Goal: Task Accomplishment & Management: Manage account settings

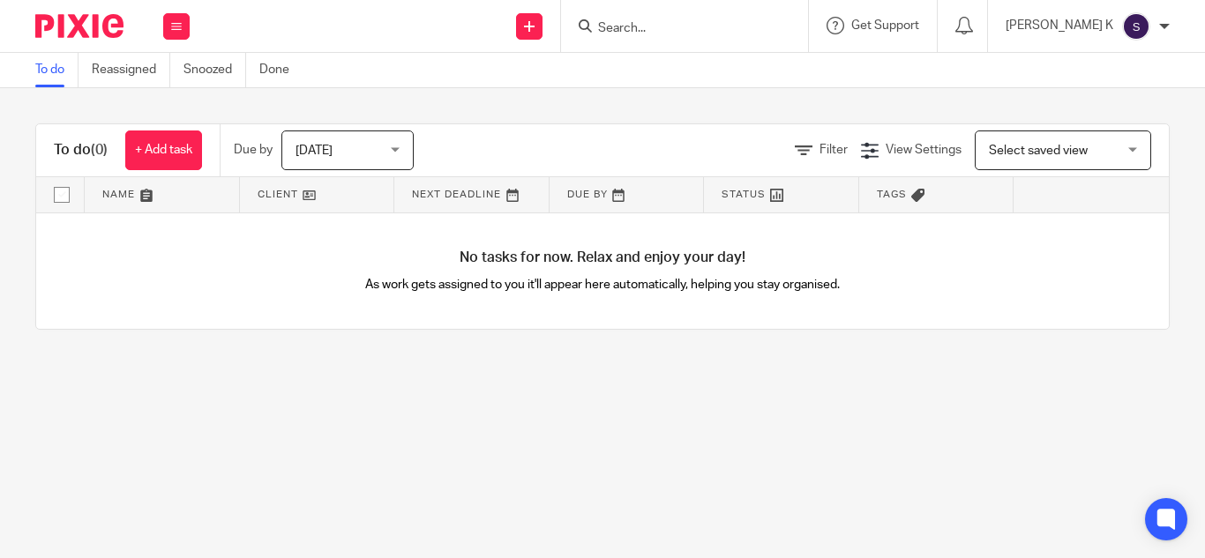
click at [698, 26] on input "Search" at bounding box center [675, 29] width 159 height 16
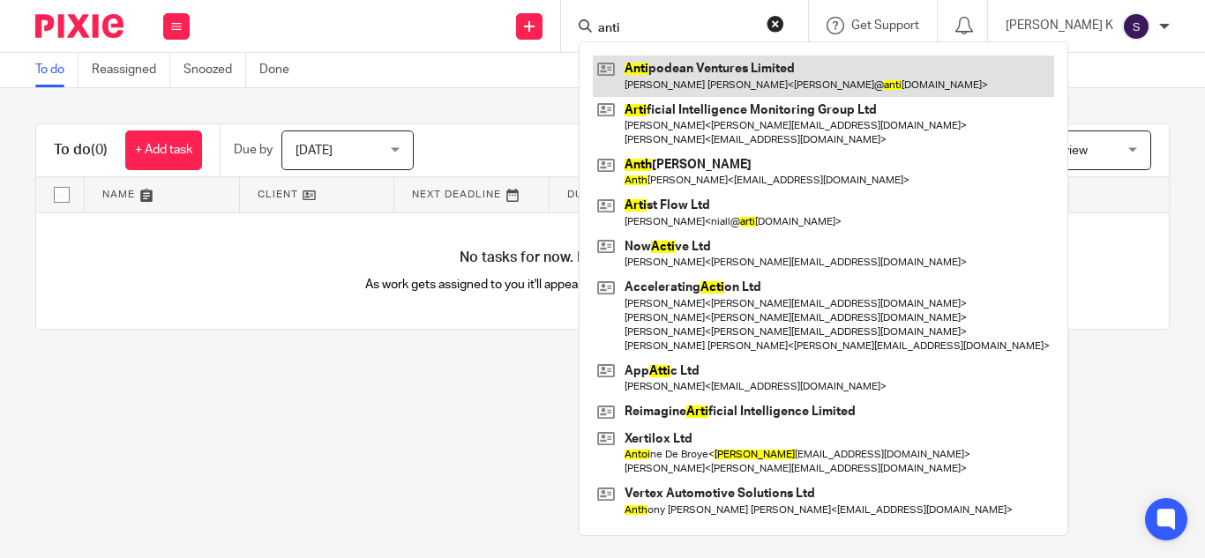
type input "anti"
click at [739, 73] on link at bounding box center [823, 76] width 461 height 41
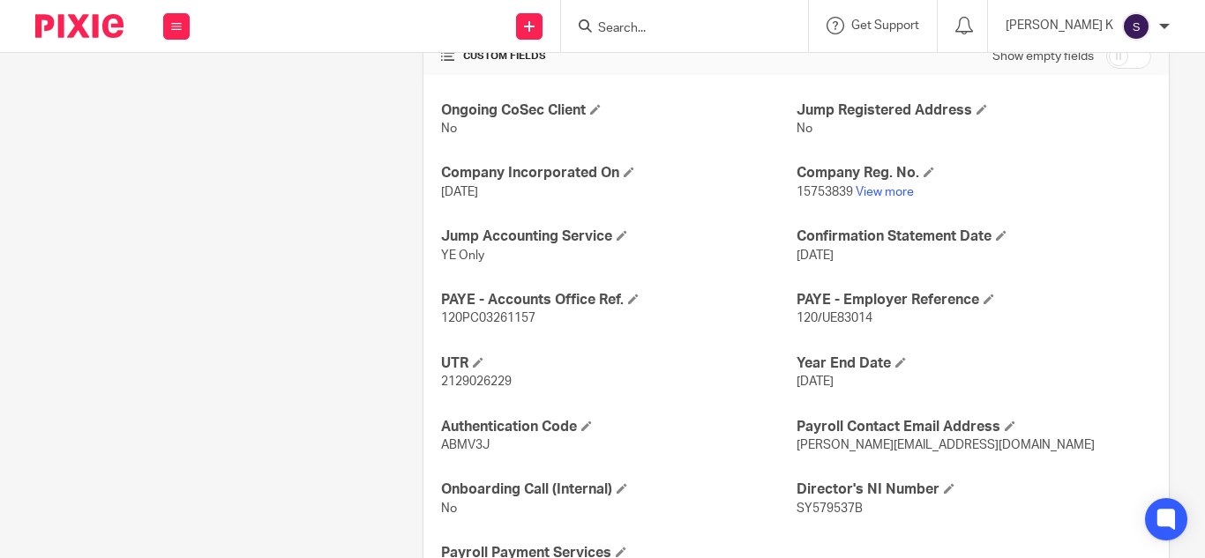
scroll to position [626, 0]
click at [904, 184] on link "View more" at bounding box center [885, 190] width 58 height 12
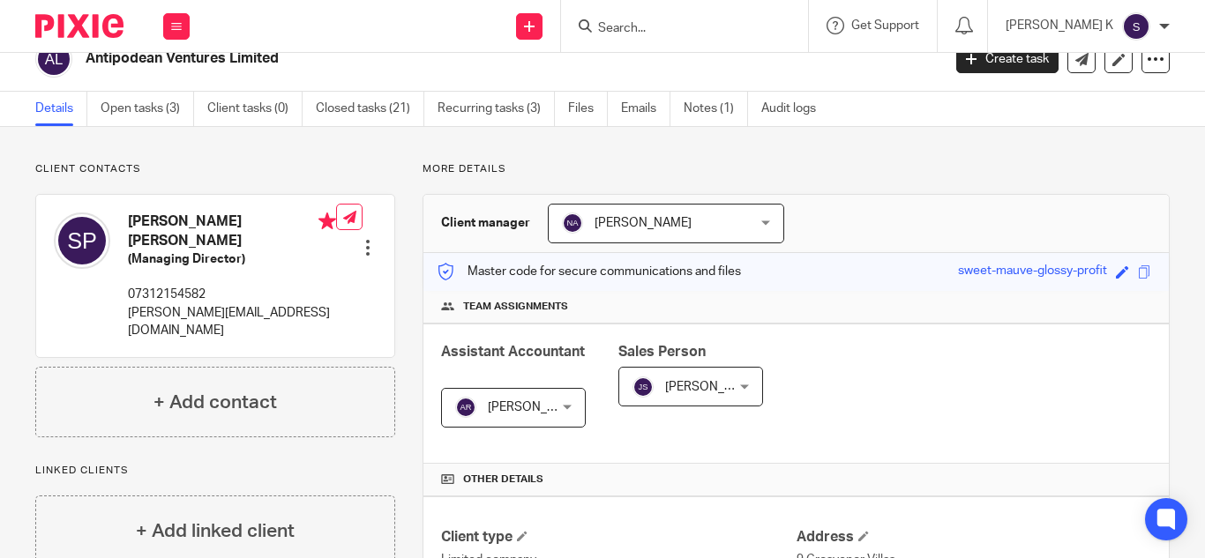
scroll to position [0, 0]
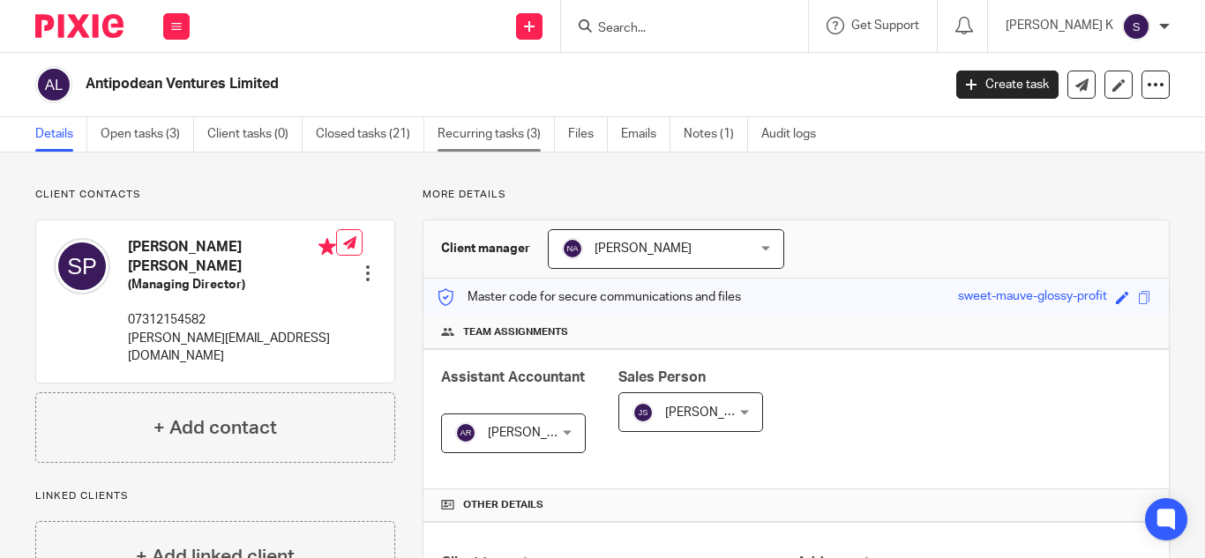
click at [524, 134] on link "Recurring tasks (3)" at bounding box center [496, 134] width 117 height 34
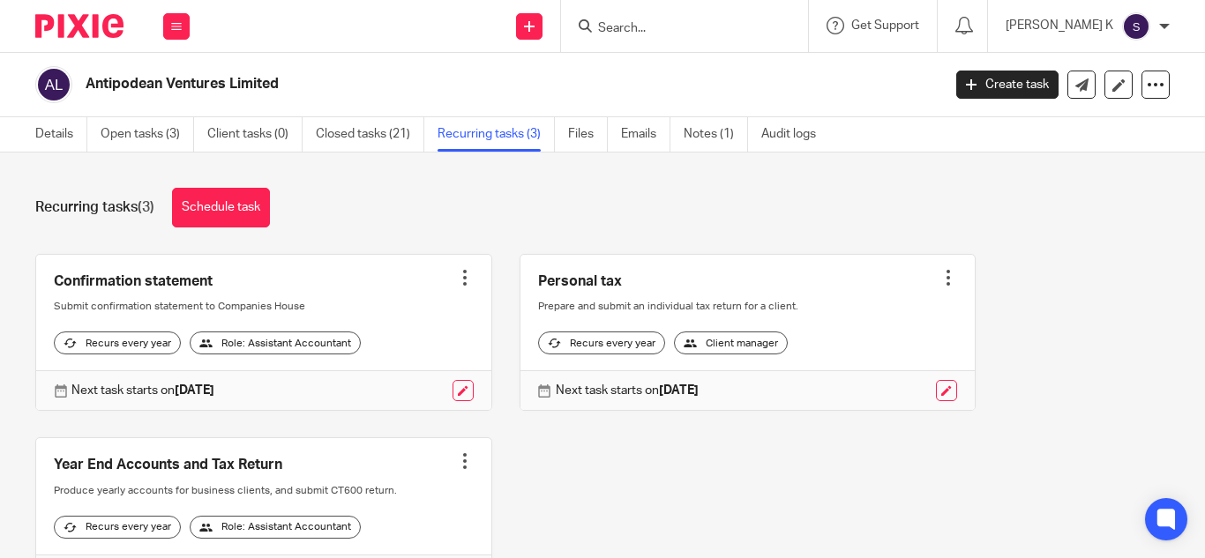
scroll to position [127, 0]
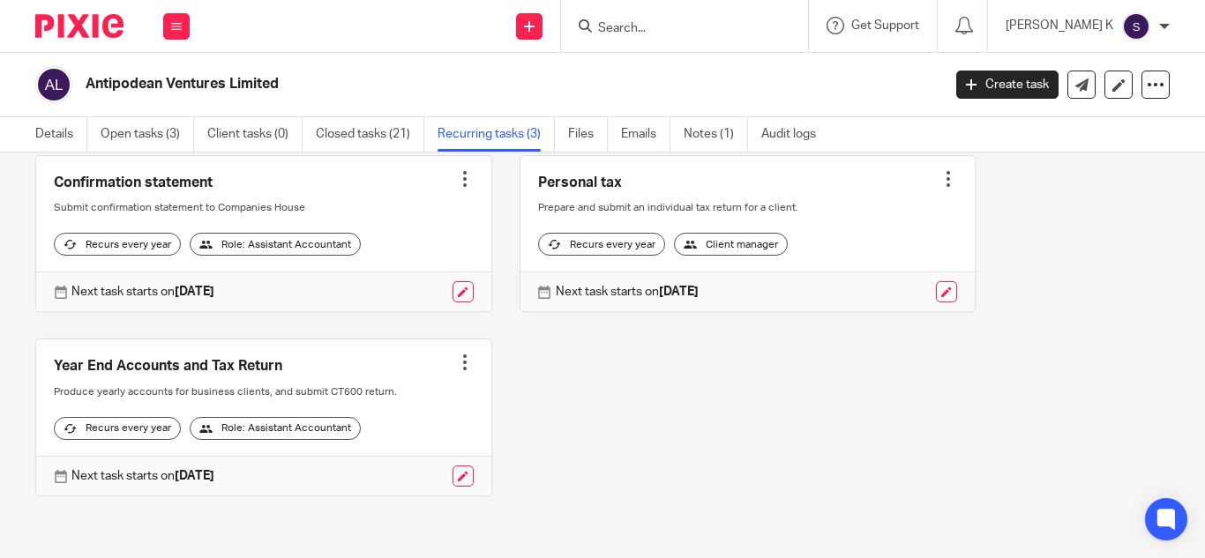
click at [702, 29] on input "Search" at bounding box center [675, 29] width 159 height 16
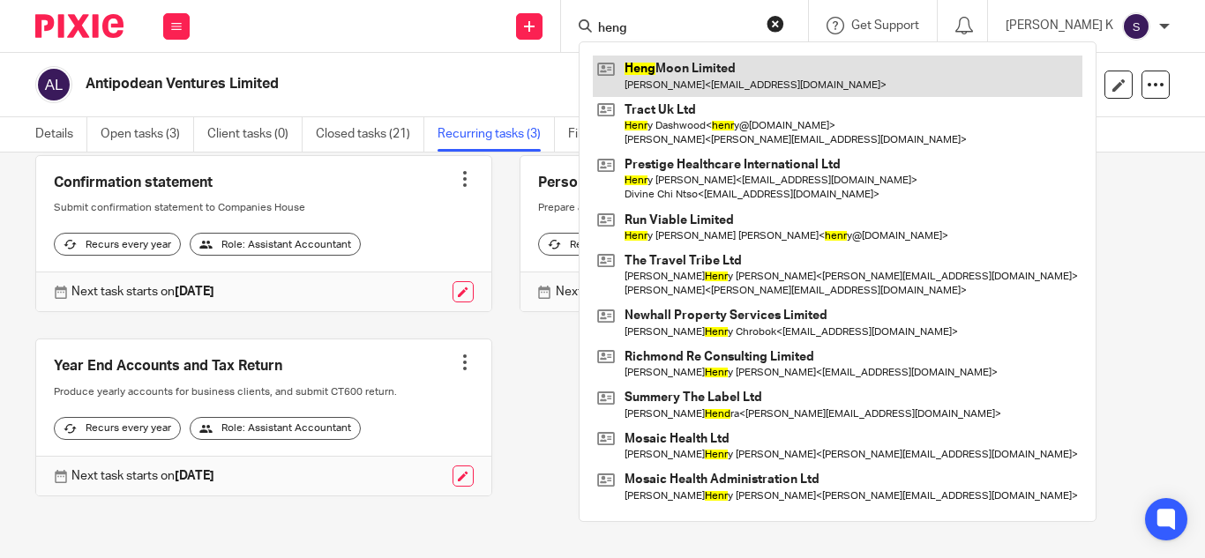
type input "heng"
click at [762, 75] on link at bounding box center [838, 76] width 490 height 41
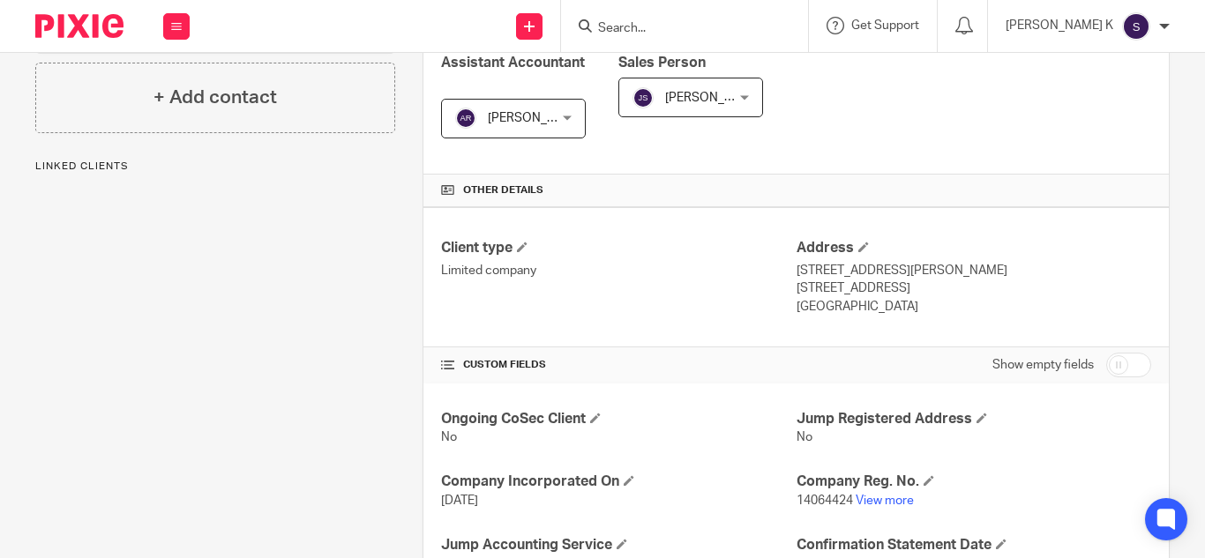
scroll to position [646, 0]
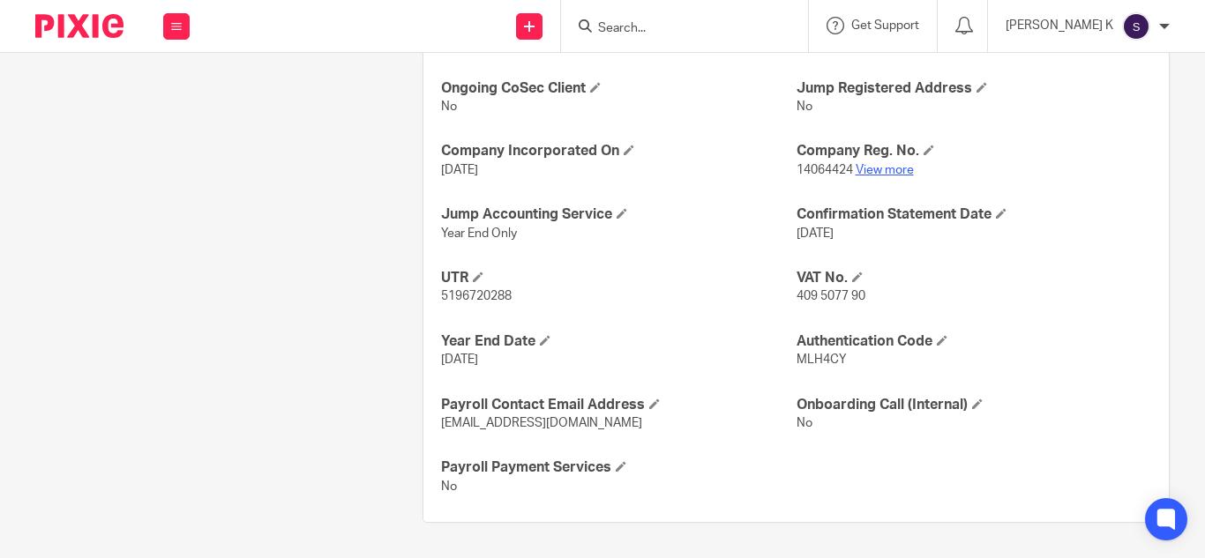
click at [886, 171] on link "View more" at bounding box center [885, 170] width 58 height 12
click at [550, 399] on h4 "Payroll Contact Email Address" at bounding box center [618, 405] width 355 height 19
click at [555, 334] on h4 "Year End Date" at bounding box center [618, 342] width 355 height 19
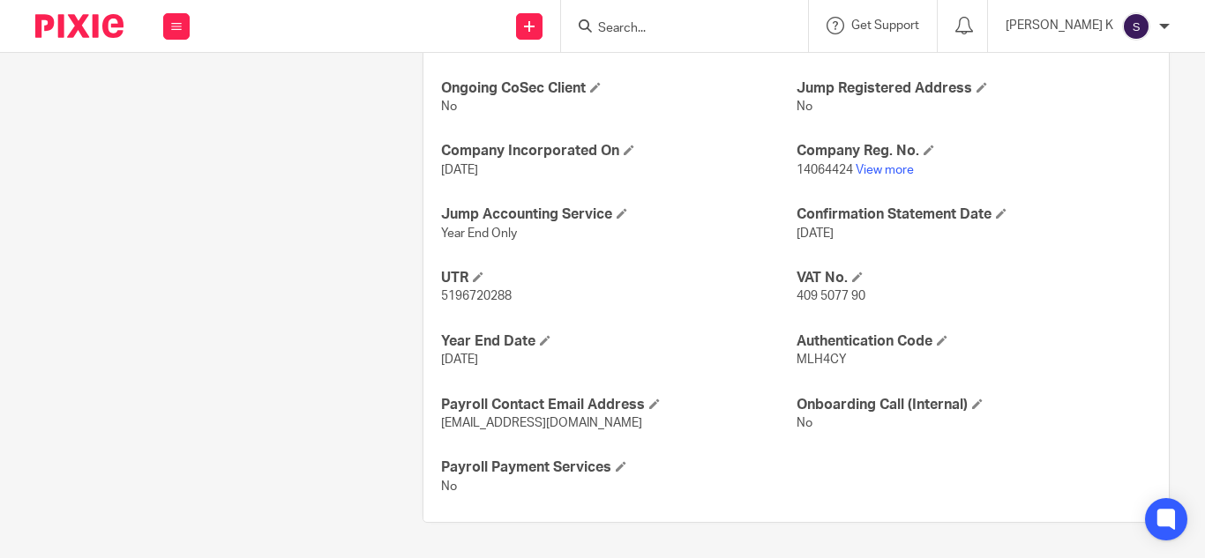
click at [574, 252] on div "Ongoing CoSec Client No Jump Registered Address No Company Incorporated On 23 A…" at bounding box center [796, 288] width 746 height 470
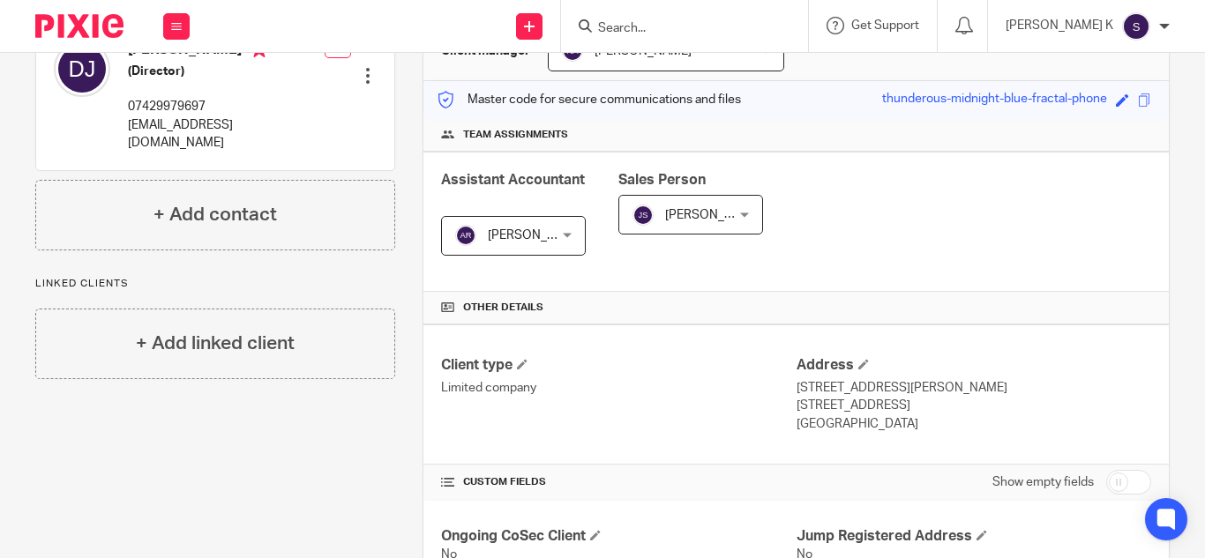
scroll to position [0, 0]
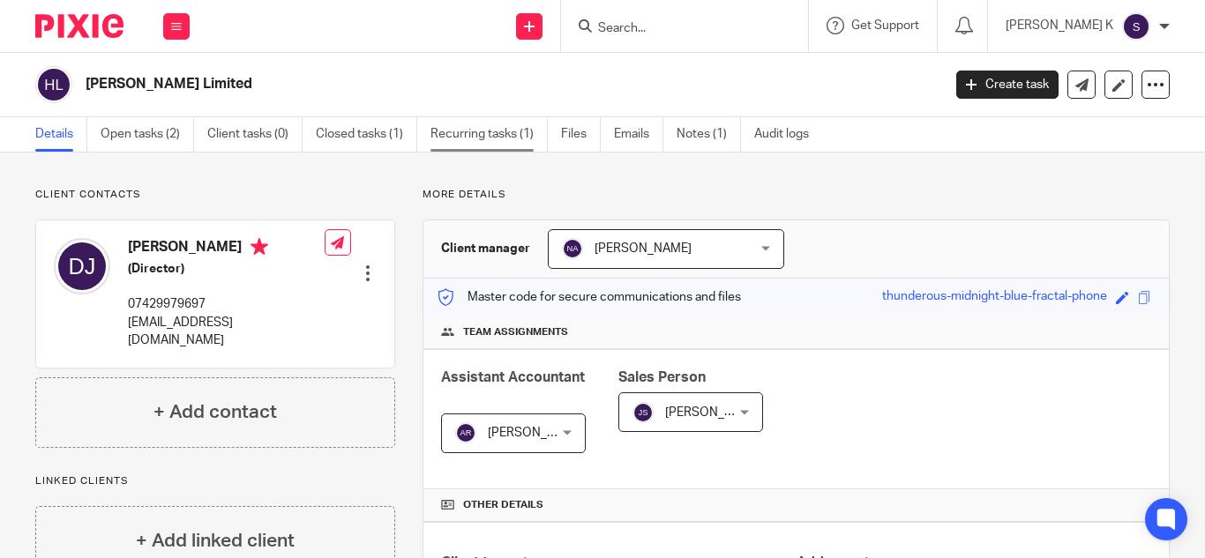
click at [485, 142] on link "Recurring tasks (1)" at bounding box center [489, 134] width 117 height 34
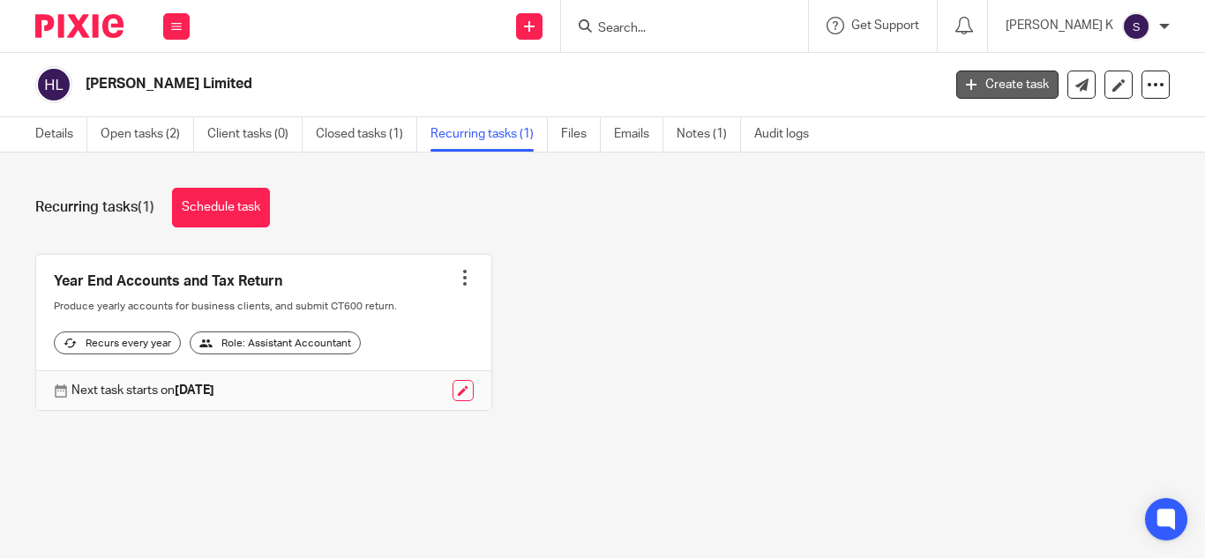
click at [987, 72] on link "Create task" at bounding box center [1007, 85] width 102 height 28
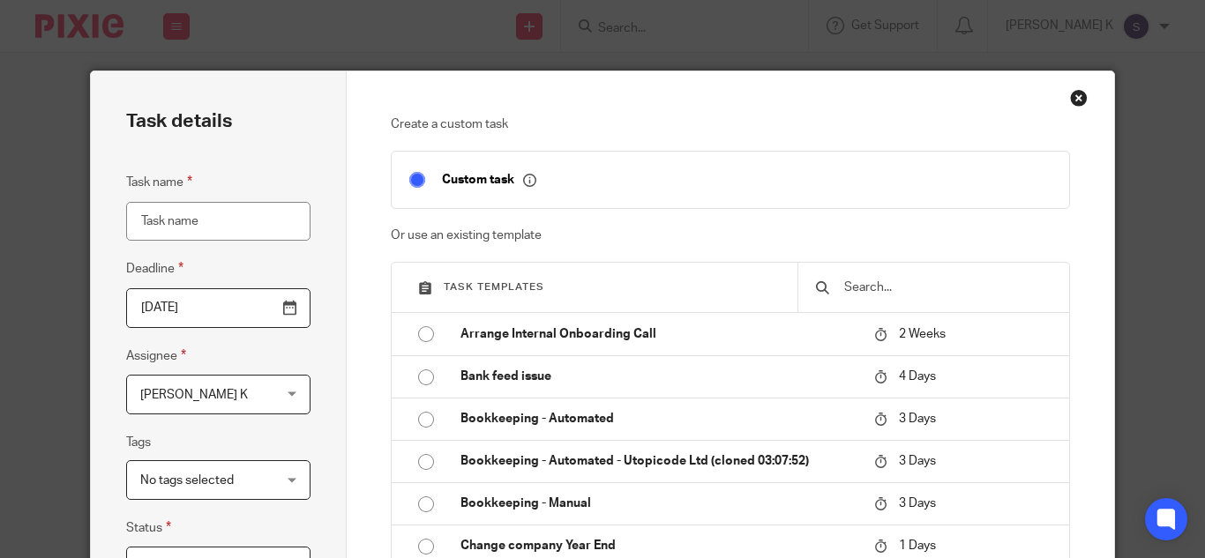
click at [206, 236] on input "Task name" at bounding box center [218, 222] width 184 height 40
click at [1070, 92] on div "Close this dialog window" at bounding box center [1079, 98] width 18 height 18
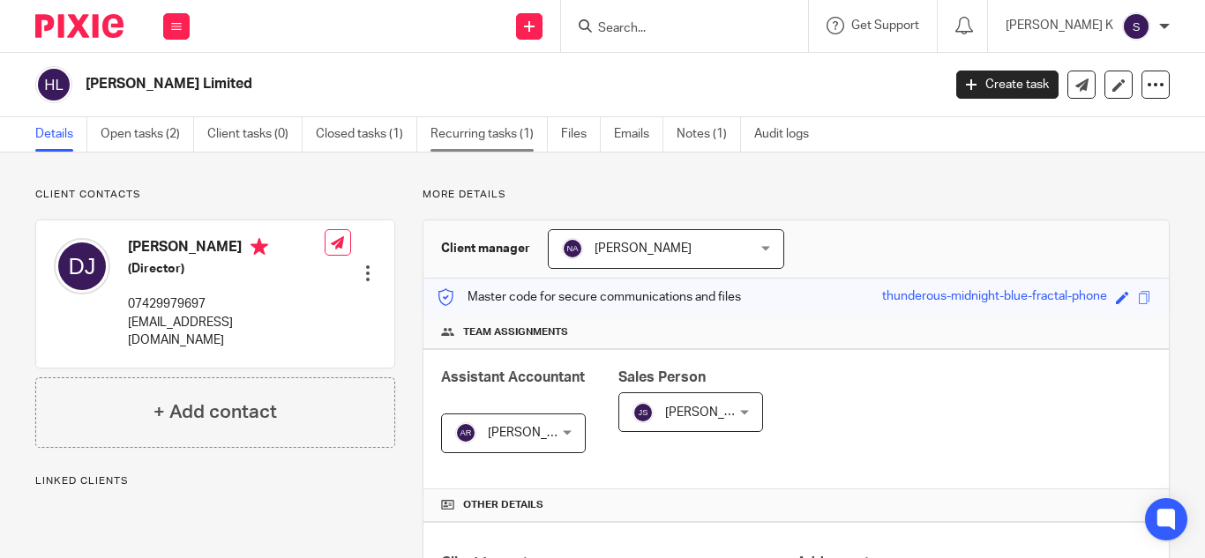
drag, startPoint x: 0, startPoint y: 0, endPoint x: 506, endPoint y: 131, distance: 522.4
click at [506, 131] on link "Recurring tasks (1)" at bounding box center [489, 134] width 117 height 34
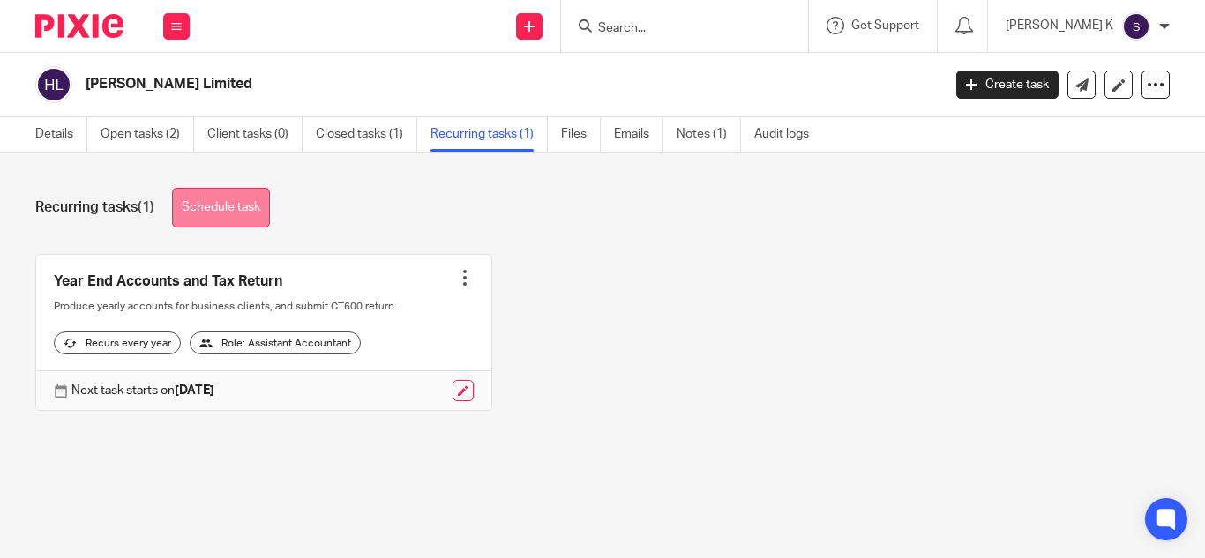
click at [196, 204] on link "Schedule task" at bounding box center [221, 208] width 98 height 40
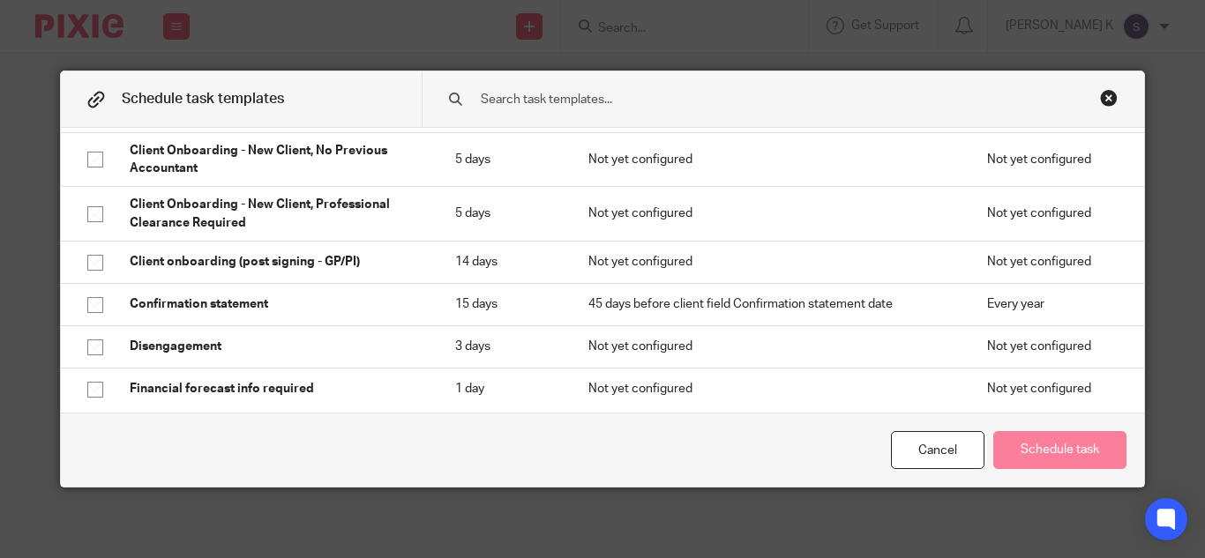
scroll to position [419, 0]
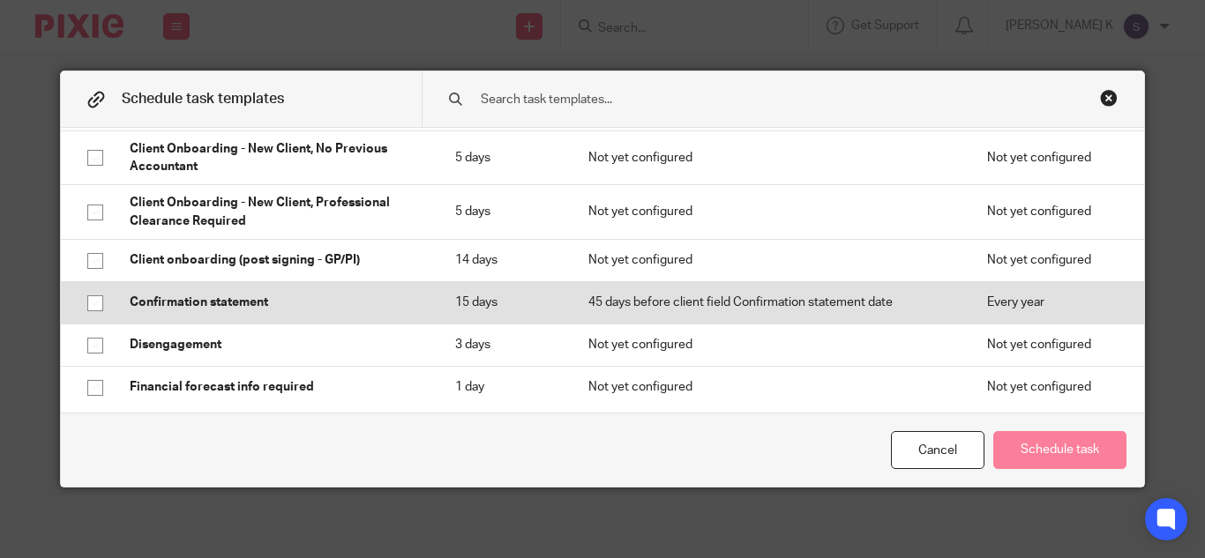
click at [289, 300] on p "Confirmation statement" at bounding box center [274, 303] width 289 height 18
checkbox input "true"
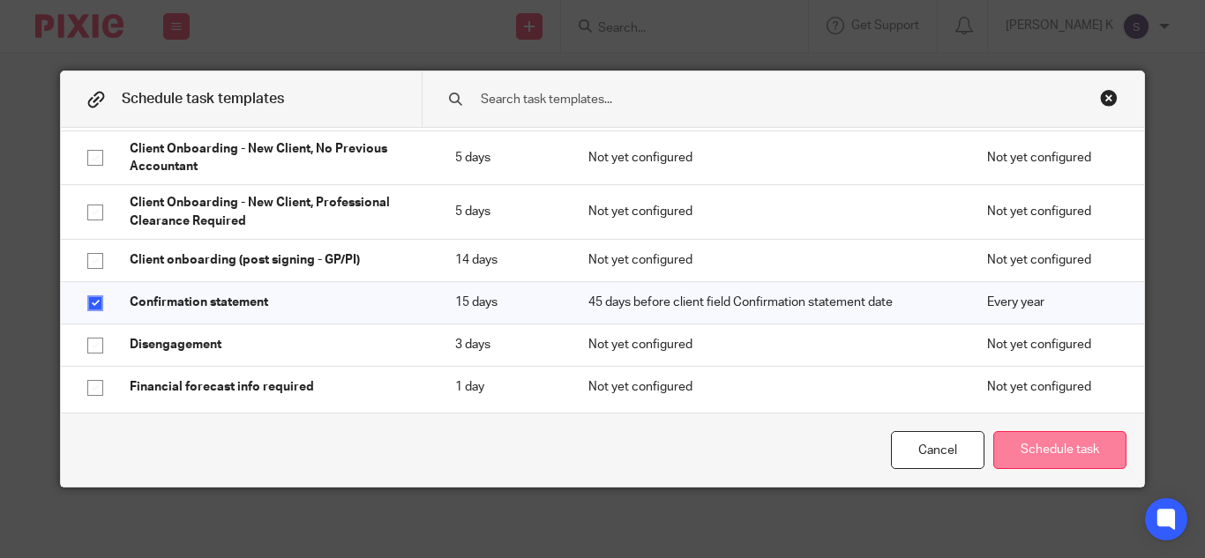
click at [1042, 450] on button "Schedule task" at bounding box center [1059, 450] width 133 height 38
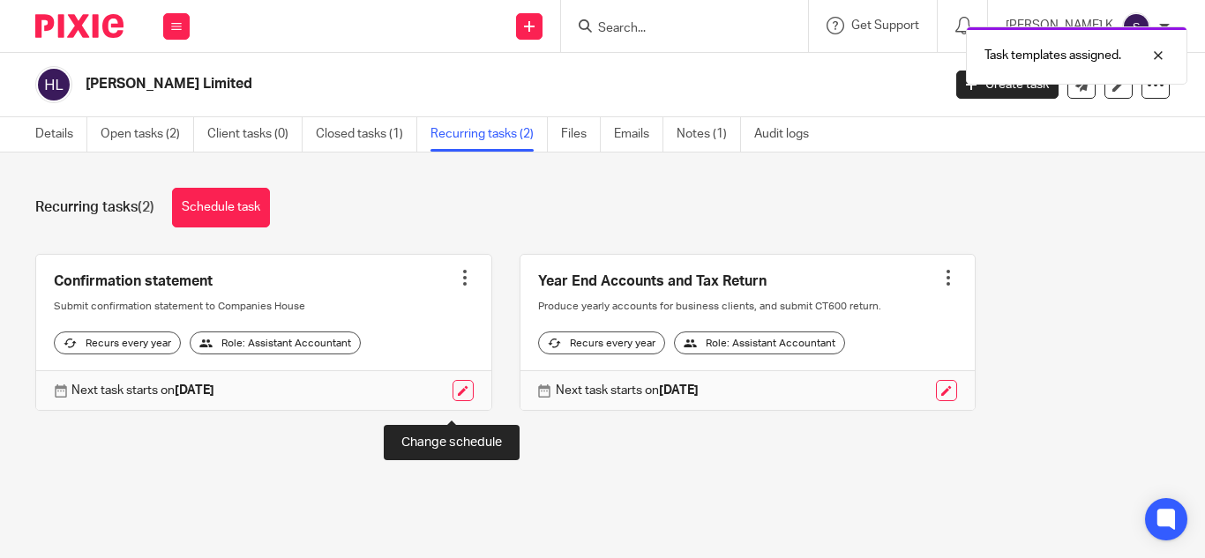
click at [457, 401] on link at bounding box center [463, 390] width 21 height 21
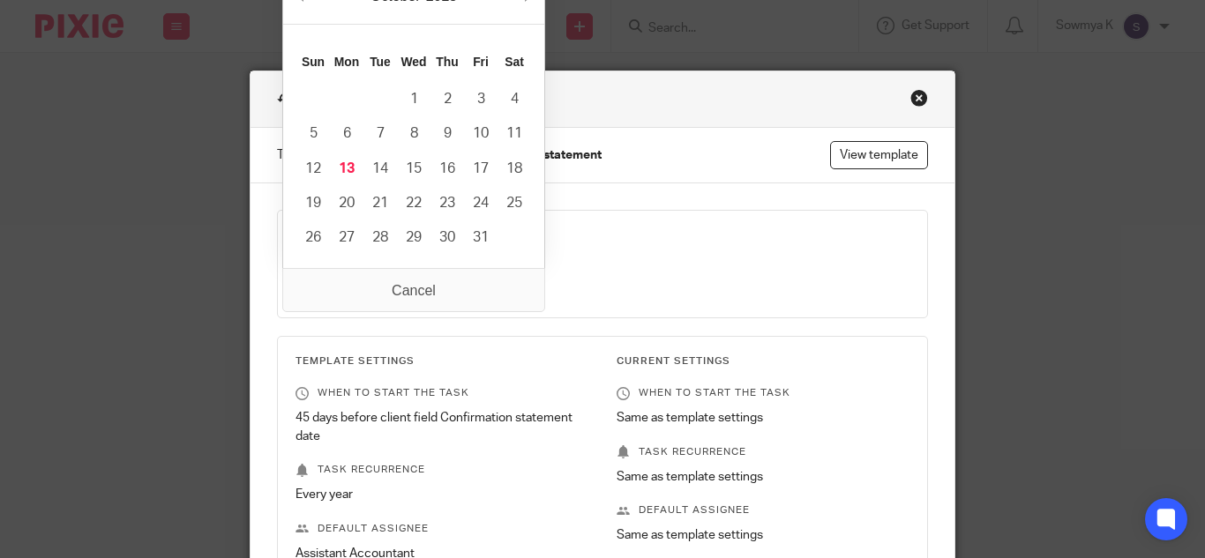
click at [404, 287] on input "[DATE]" at bounding box center [416, 281] width 240 height 40
click at [911, 94] on div "Close this dialog window" at bounding box center [920, 98] width 18 height 18
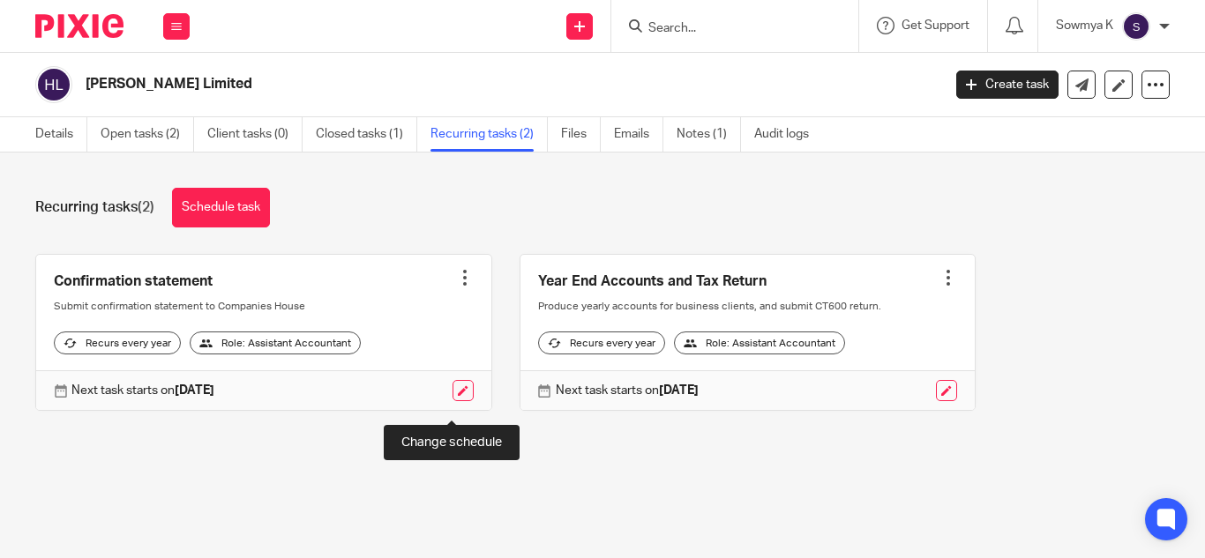
click at [453, 401] on link at bounding box center [463, 390] width 21 height 21
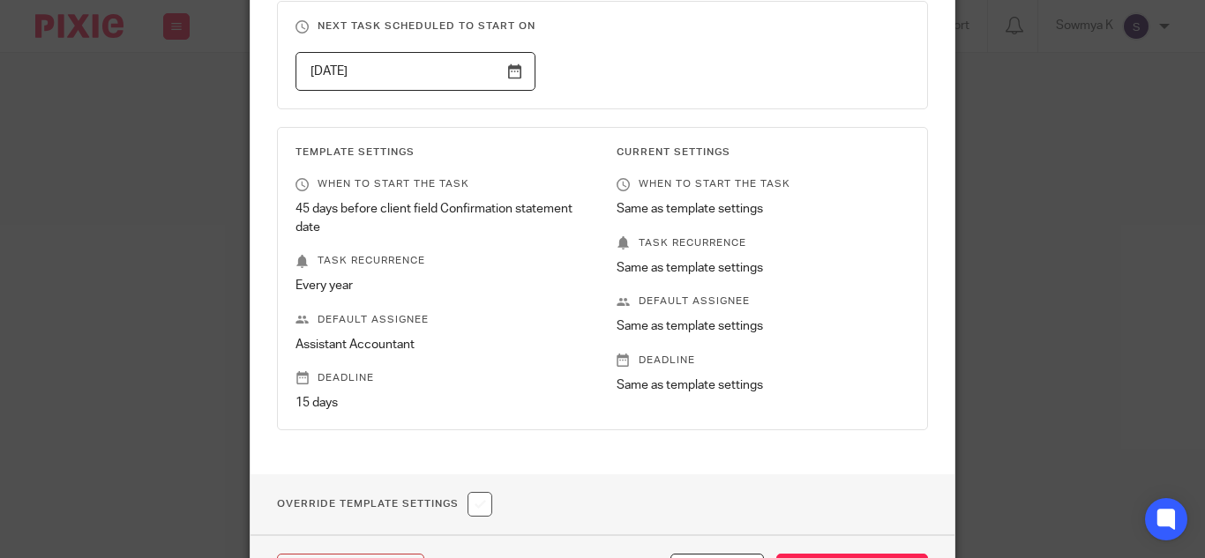
scroll to position [211, 0]
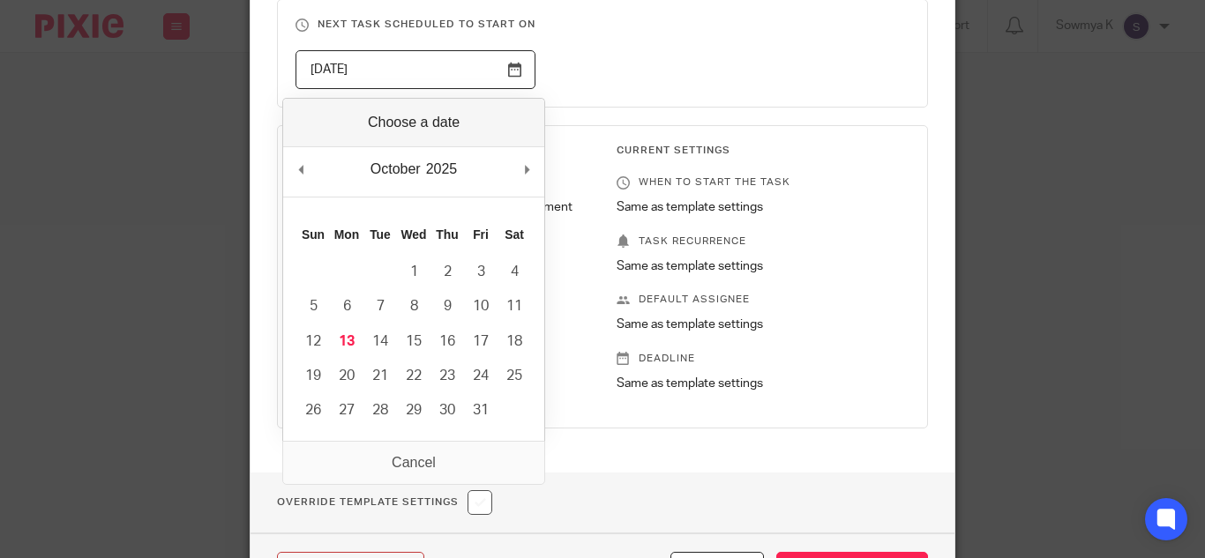
click at [513, 72] on input "[DATE]" at bounding box center [416, 70] width 240 height 40
type input "2026-04-05"
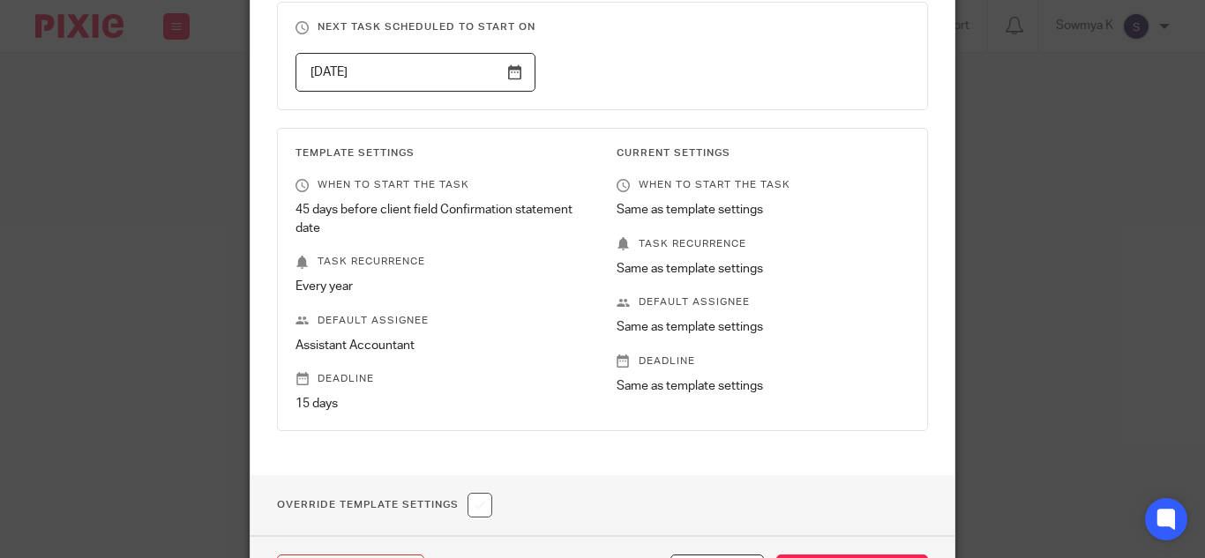
scroll to position [332, 0]
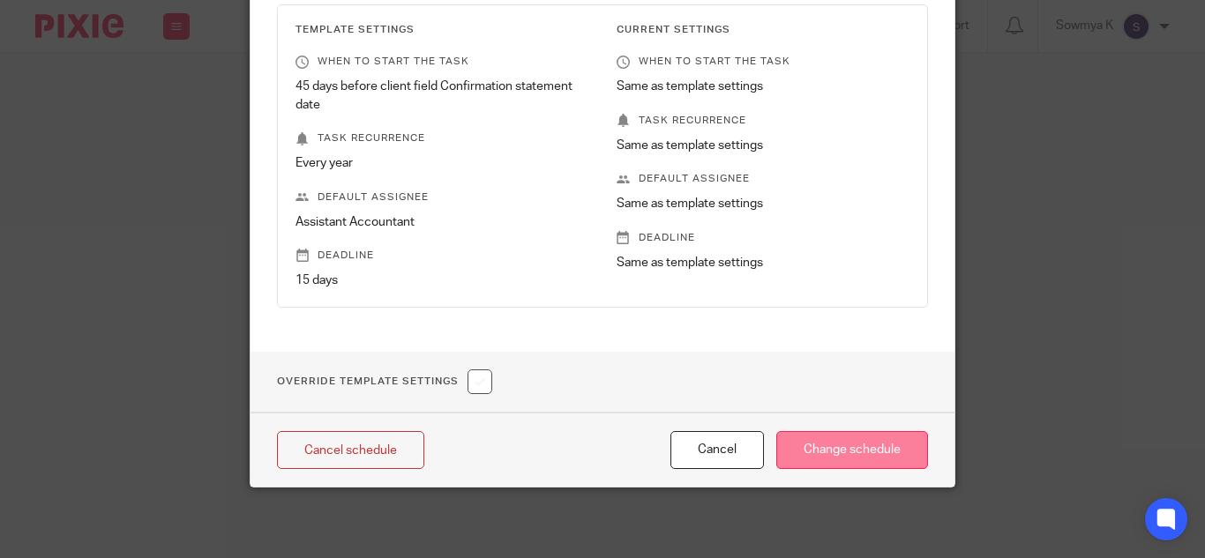
click at [842, 453] on input "Change schedule" at bounding box center [852, 450] width 152 height 38
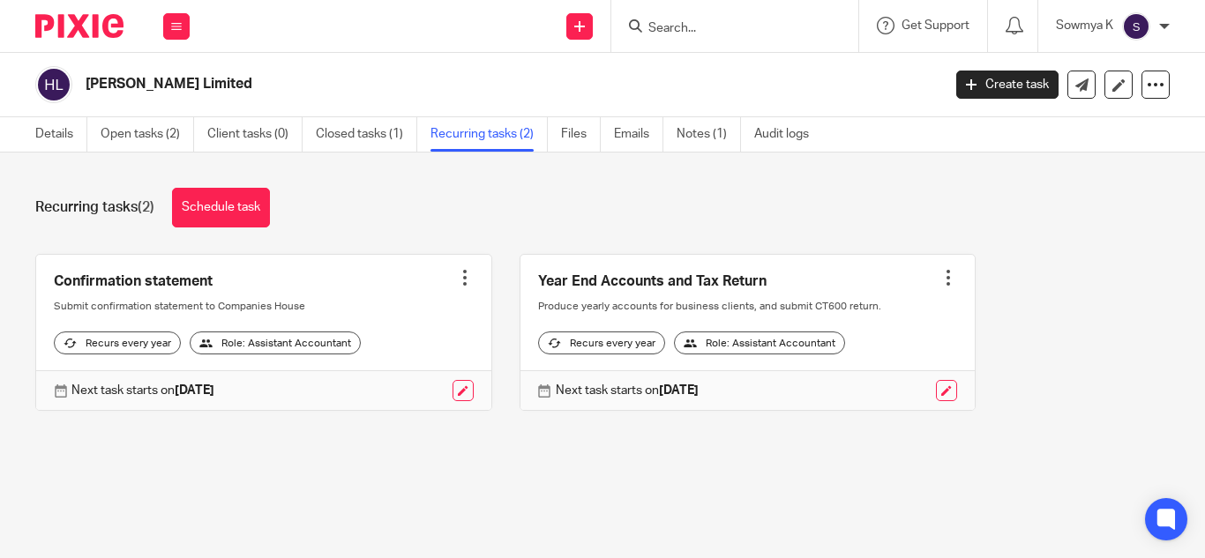
click at [712, 33] on input "Search" at bounding box center [726, 29] width 159 height 16
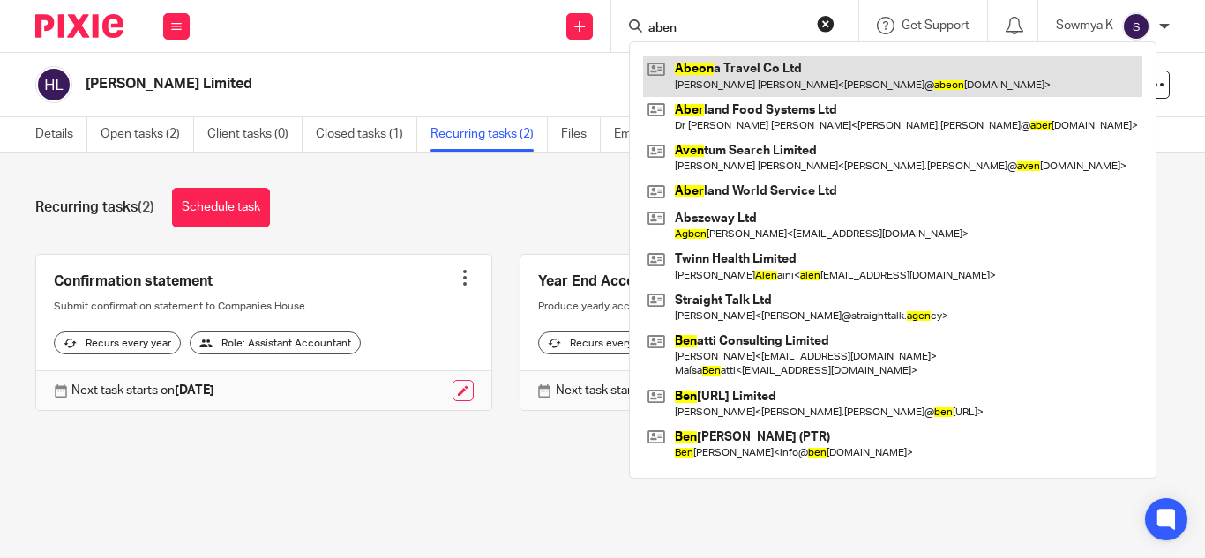
type input "aben"
click at [731, 58] on link at bounding box center [892, 76] width 499 height 41
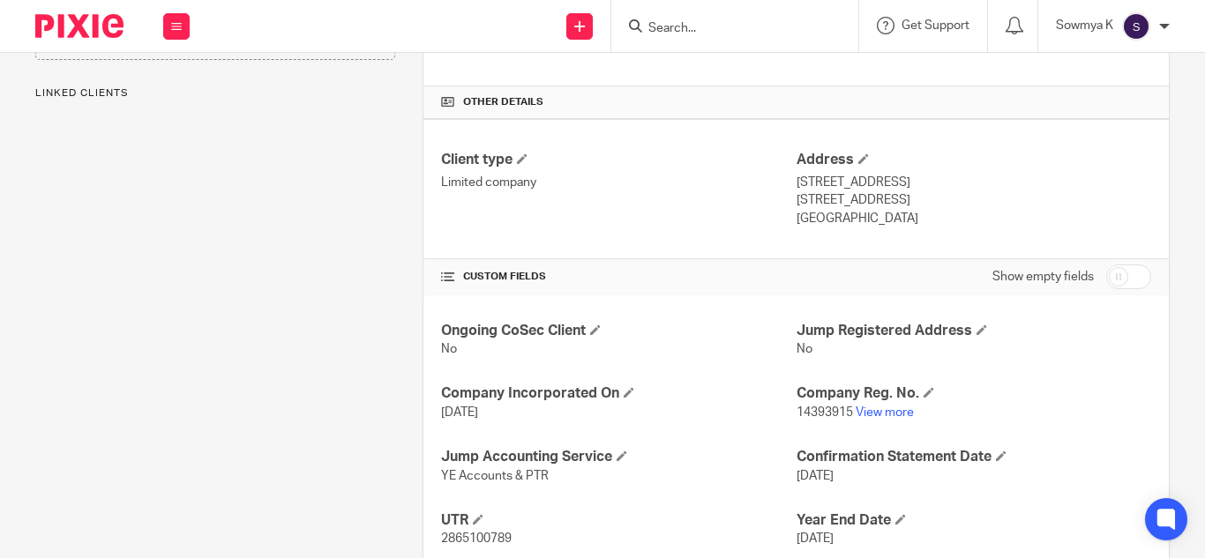
scroll to position [502, 0]
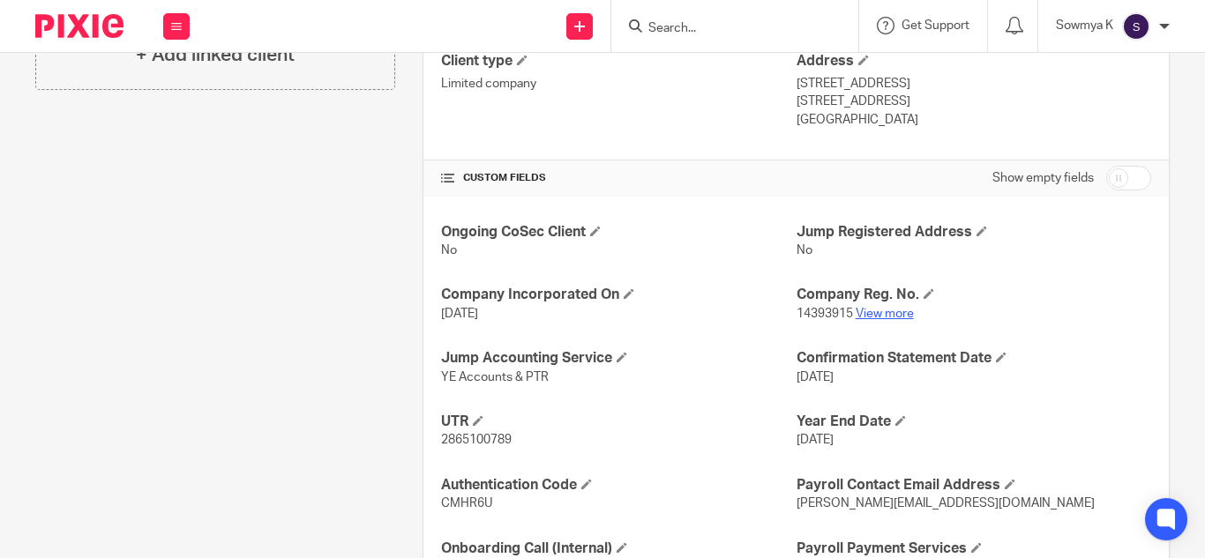
click at [901, 312] on link "View more" at bounding box center [885, 314] width 58 height 12
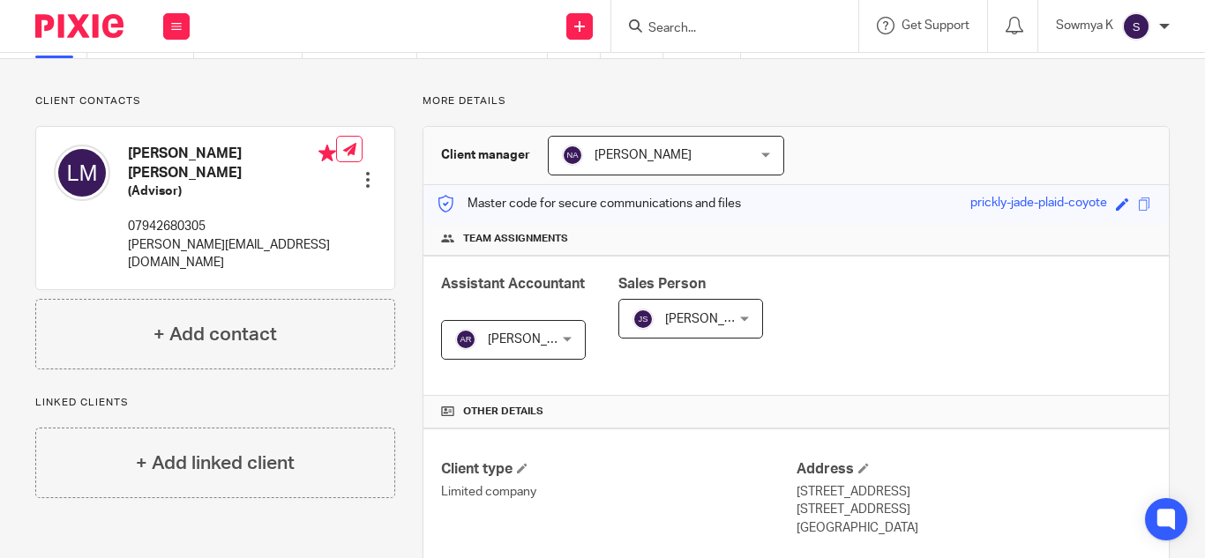
scroll to position [0, 0]
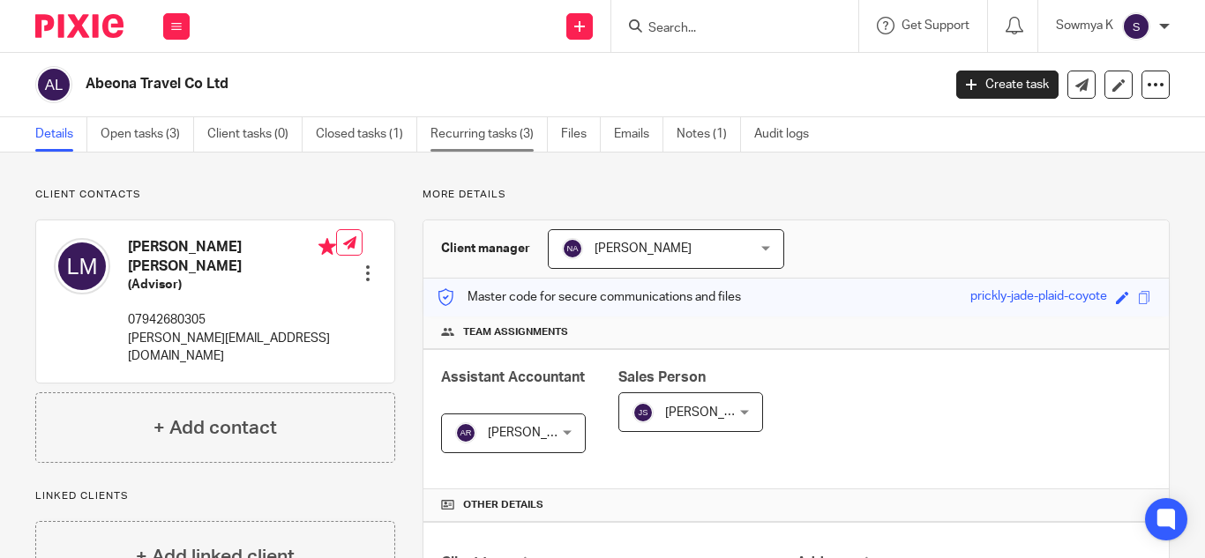
click at [498, 131] on link "Recurring tasks (3)" at bounding box center [489, 134] width 117 height 34
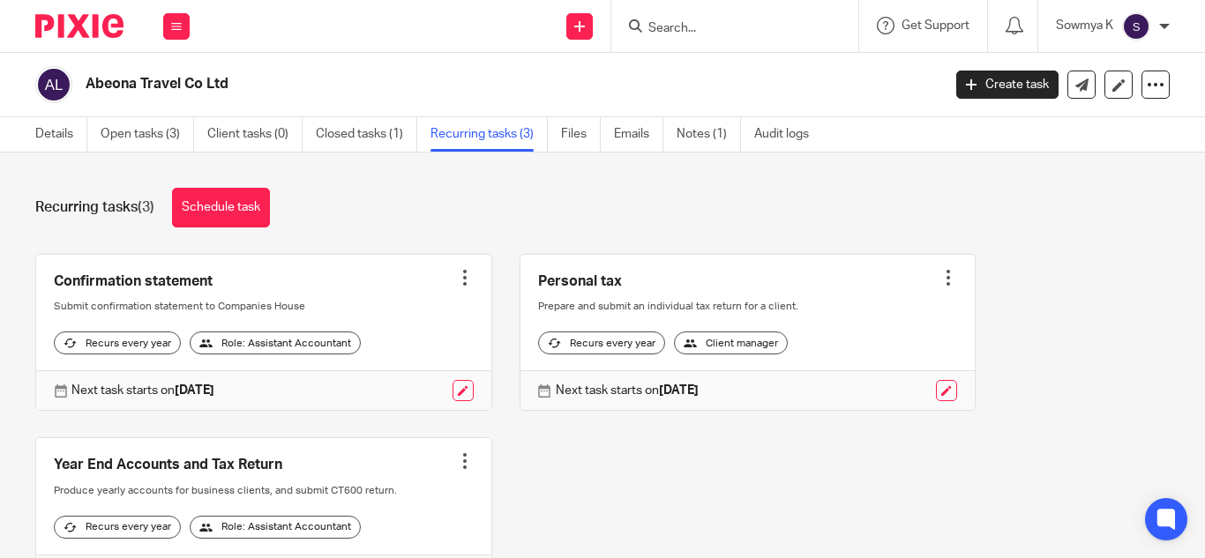
click at [717, 25] on input "Search" at bounding box center [726, 29] width 159 height 16
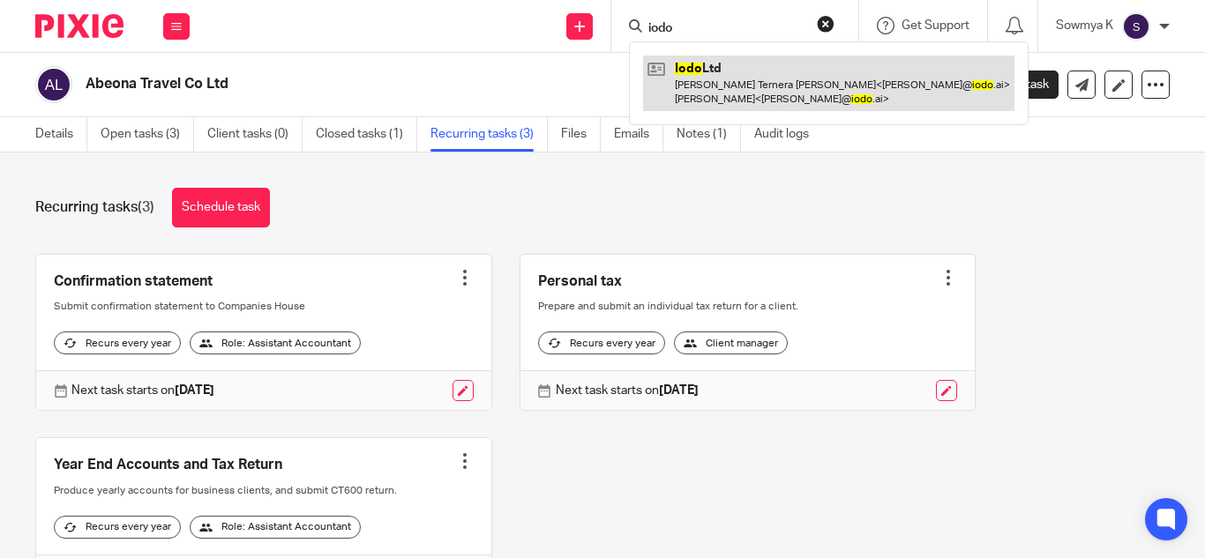
type input "iodo"
click at [750, 73] on link at bounding box center [828, 83] width 371 height 55
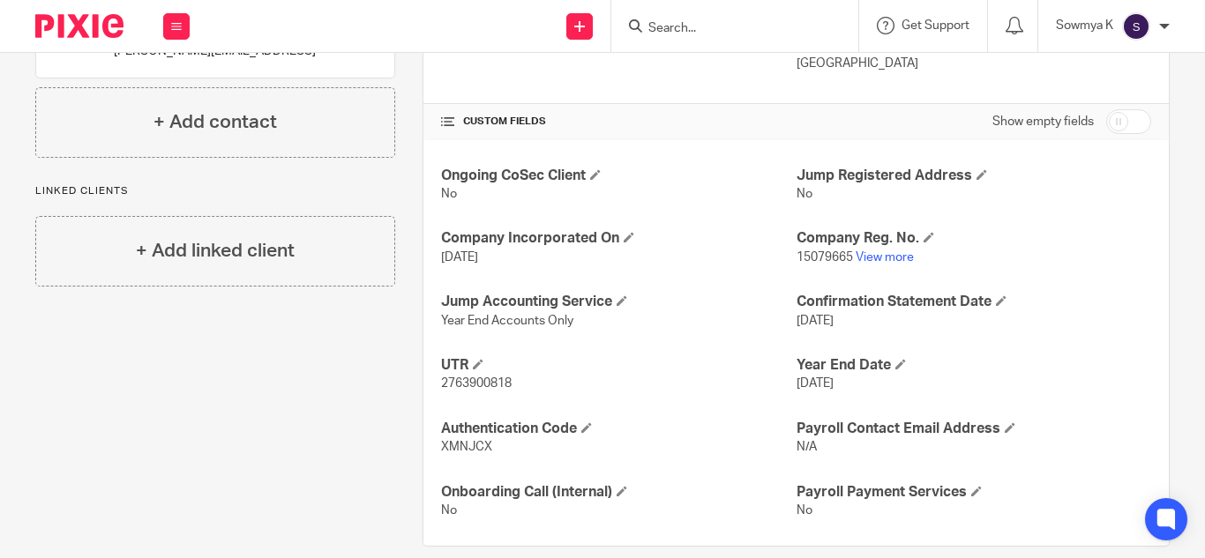
scroll to position [559, 0]
drag, startPoint x: 786, startPoint y: 385, endPoint x: 858, endPoint y: 382, distance: 72.4
click at [858, 382] on div "Ongoing CoSec Client No Jump Registered Address No Company Incorporated On 17 A…" at bounding box center [796, 342] width 746 height 407
click at [744, 356] on h4 "UTR" at bounding box center [618, 365] width 355 height 19
click at [881, 258] on link "View more" at bounding box center [885, 257] width 58 height 12
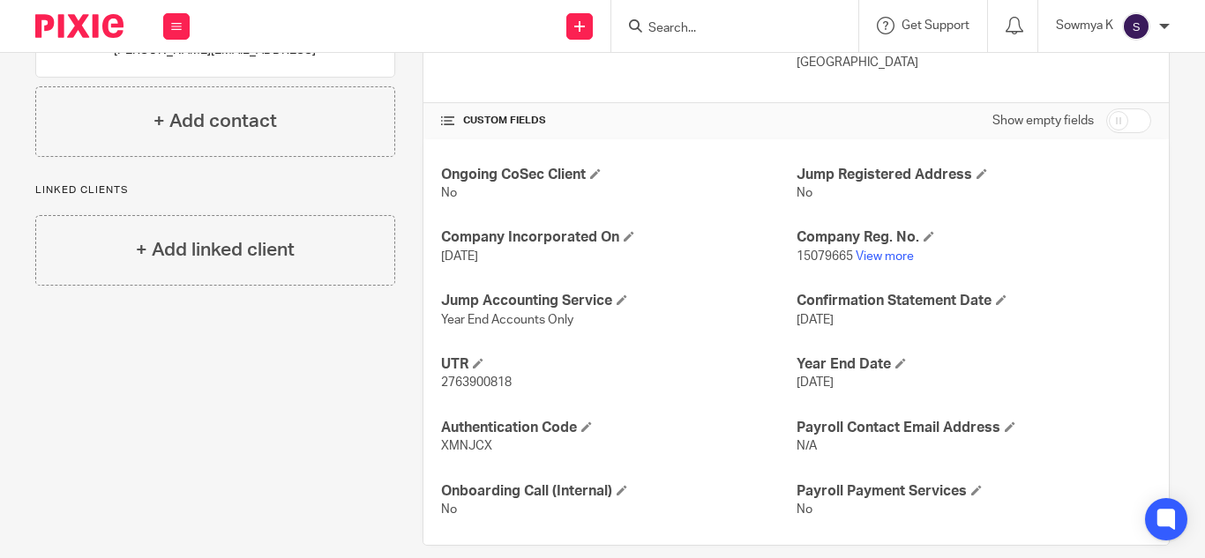
scroll to position [0, 0]
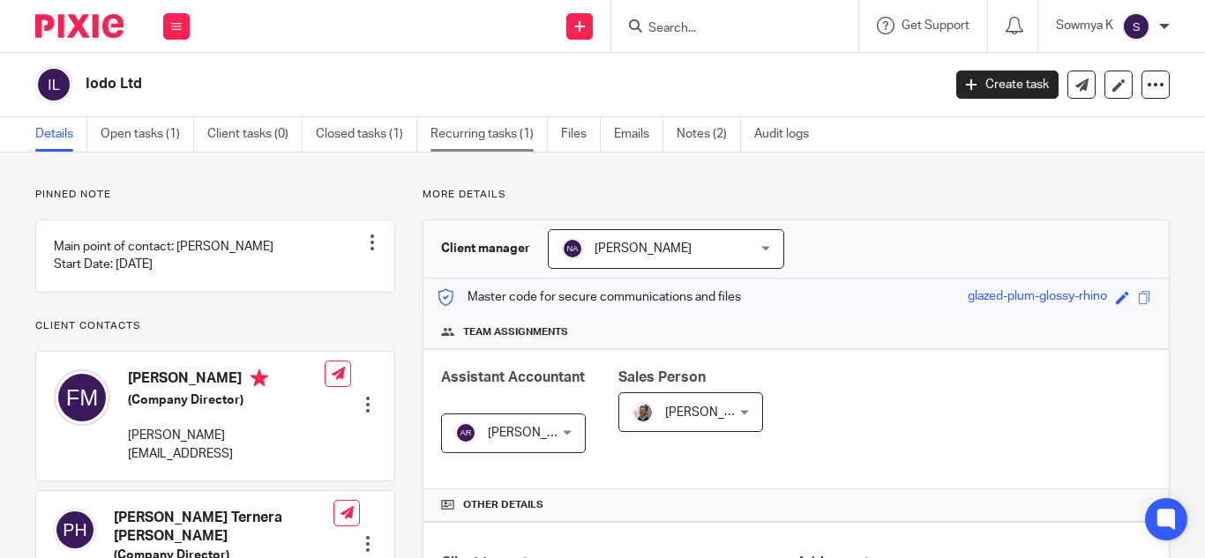
click at [497, 130] on link "Recurring tasks (1)" at bounding box center [489, 134] width 117 height 34
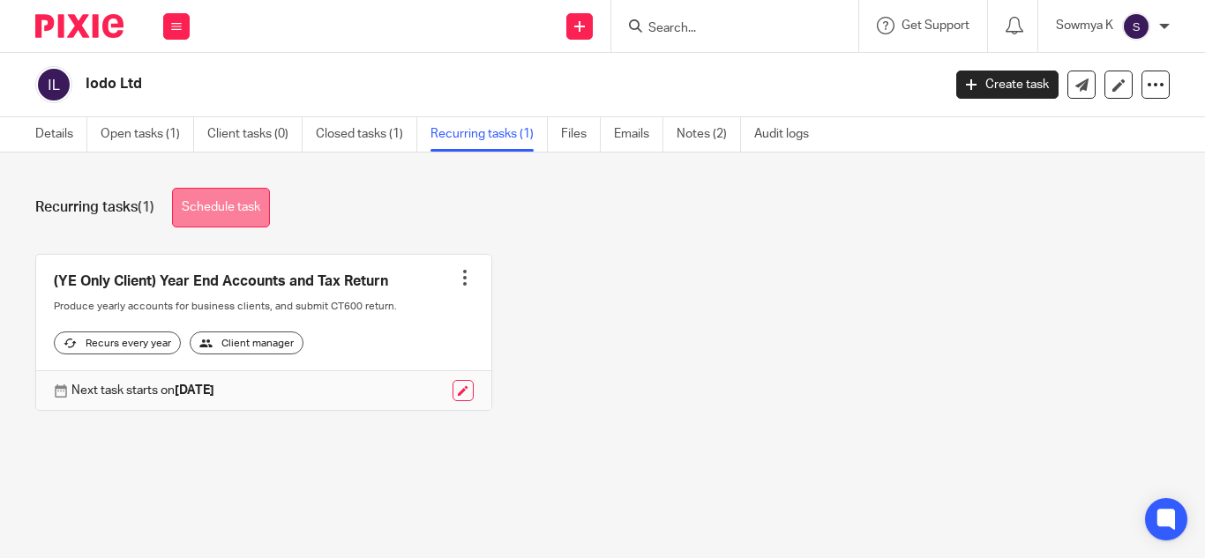
click at [252, 210] on link "Schedule task" at bounding box center [221, 208] width 98 height 40
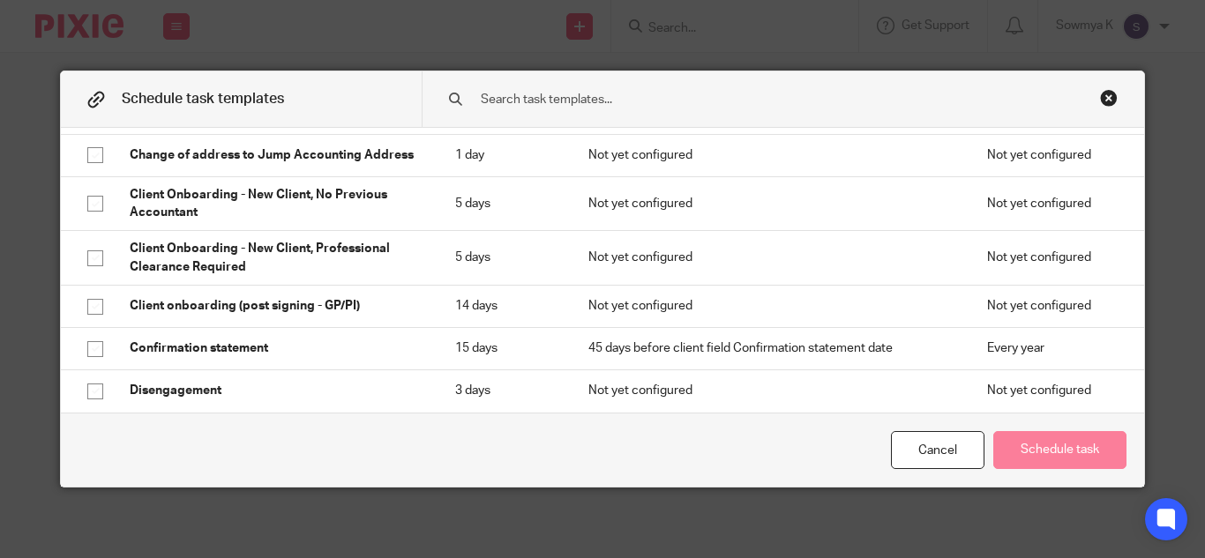
scroll to position [374, 0]
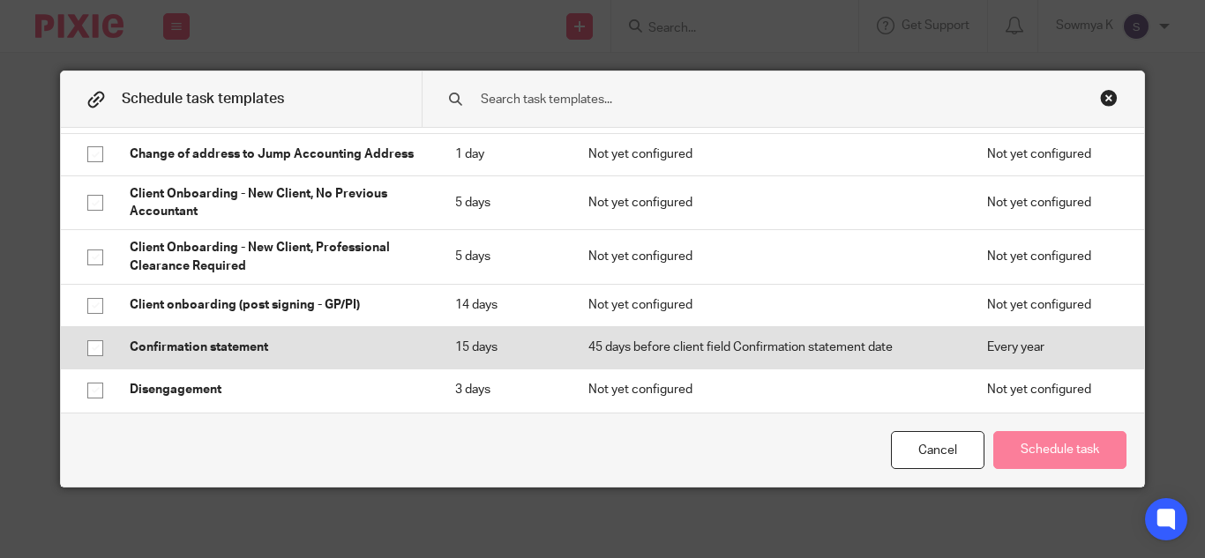
click at [288, 337] on td "Confirmation statement" at bounding box center [274, 347] width 325 height 42
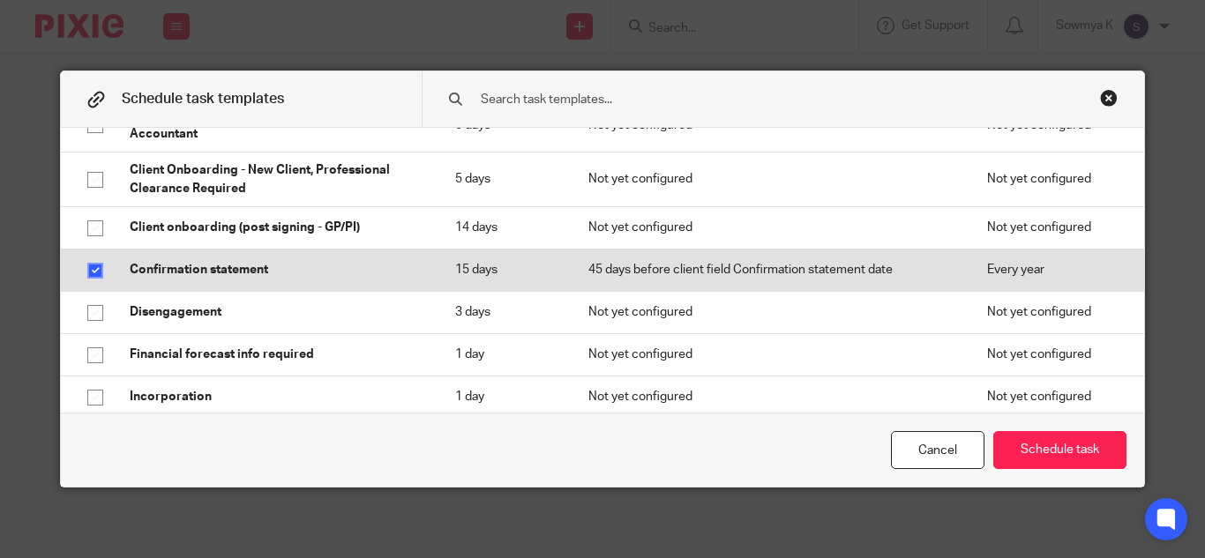
click at [890, 253] on td "45 days before client field Confirmation statement date" at bounding box center [770, 270] width 399 height 42
checkbox input "true"
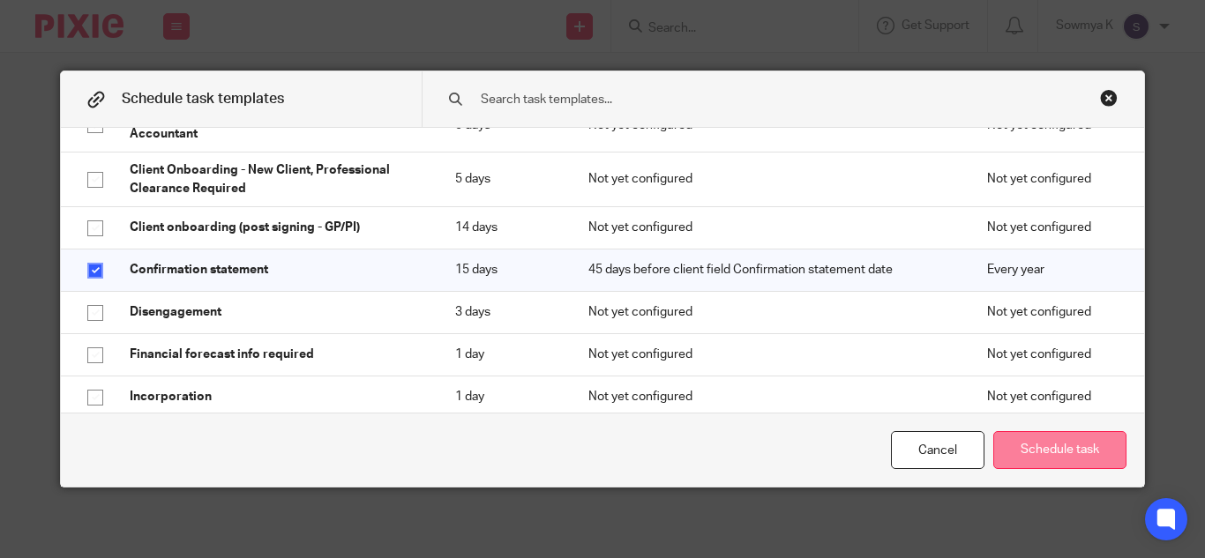
click at [1048, 452] on button "Schedule task" at bounding box center [1059, 450] width 133 height 38
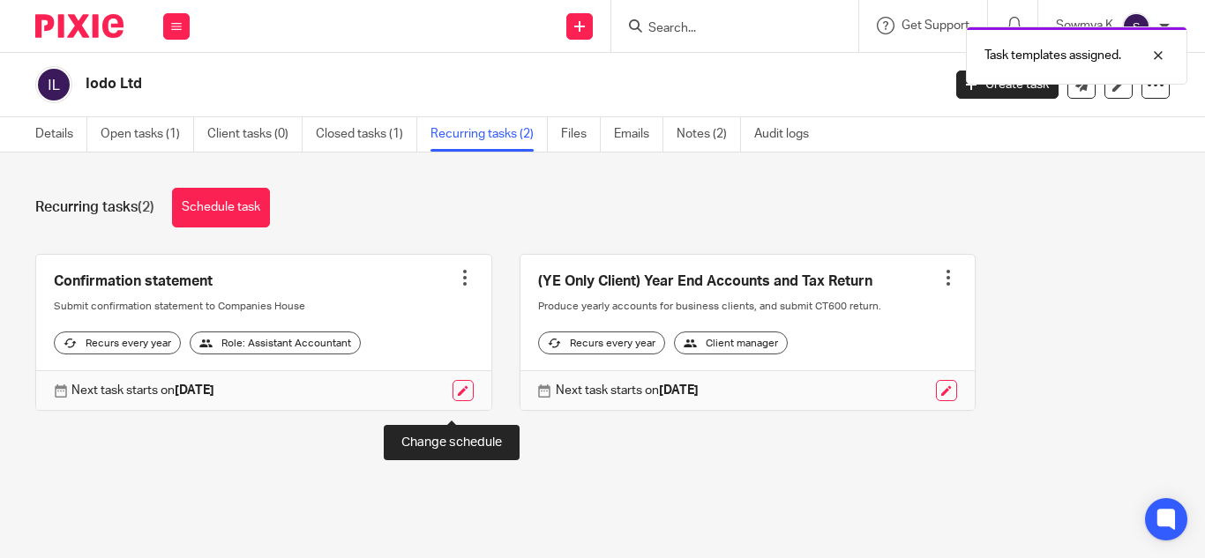
click at [453, 401] on link at bounding box center [463, 390] width 21 height 21
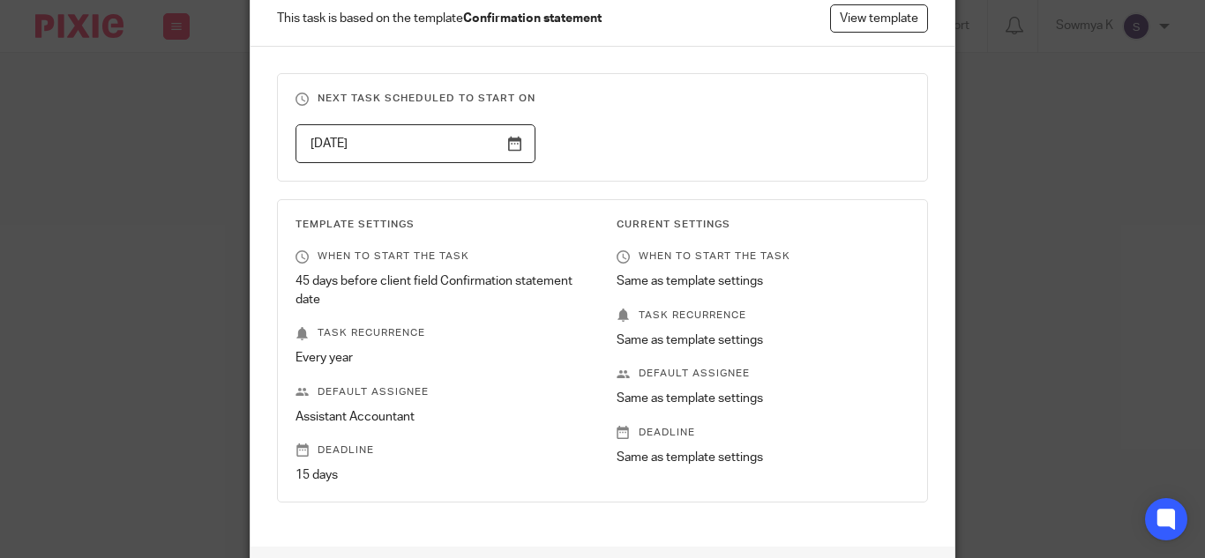
scroll to position [163, 0]
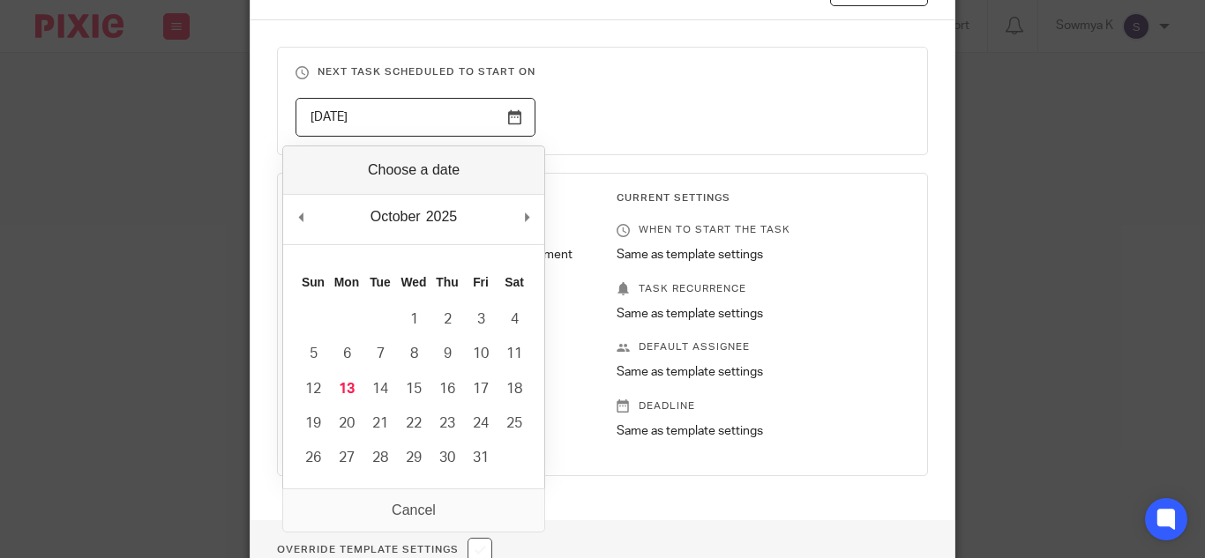
click at [502, 116] on input "[DATE]" at bounding box center [416, 118] width 240 height 40
type input "[DATE]"
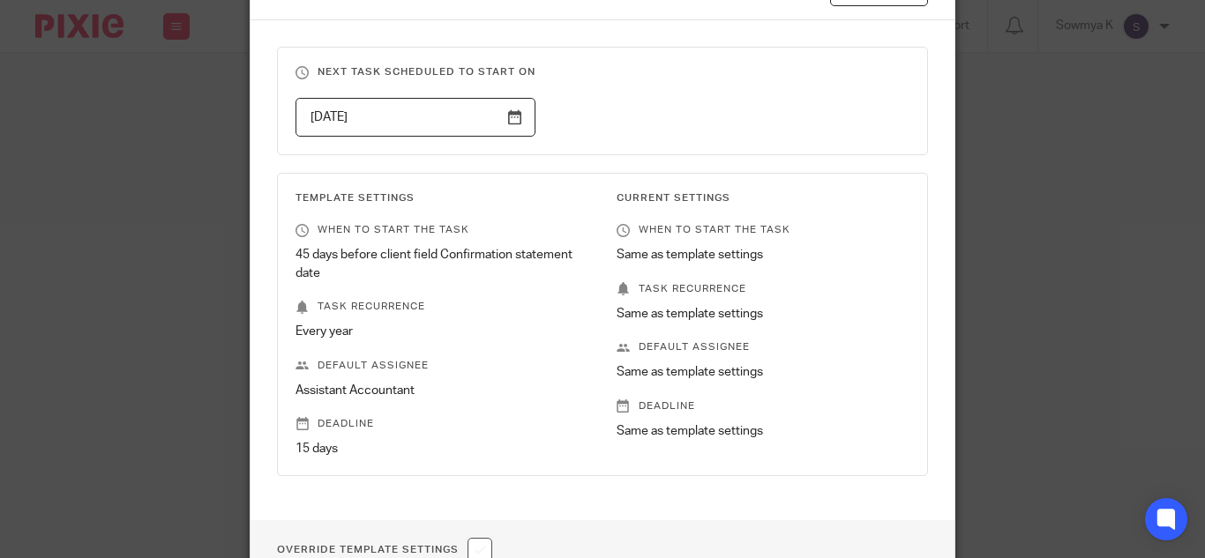
scroll to position [332, 0]
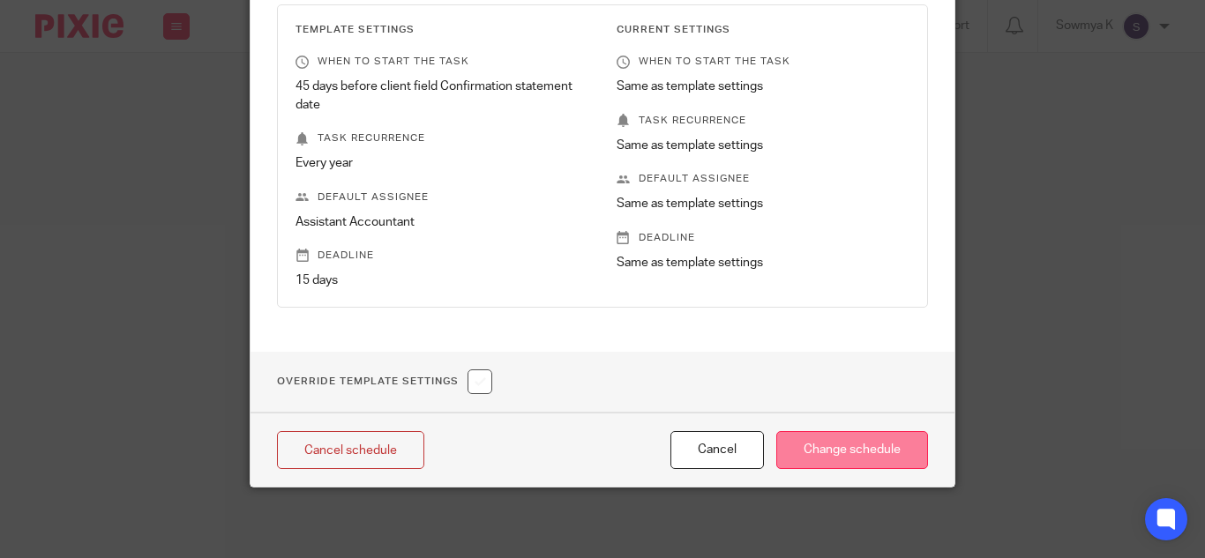
click at [858, 445] on input "Change schedule" at bounding box center [852, 450] width 152 height 38
